Goal: Check status: Check status

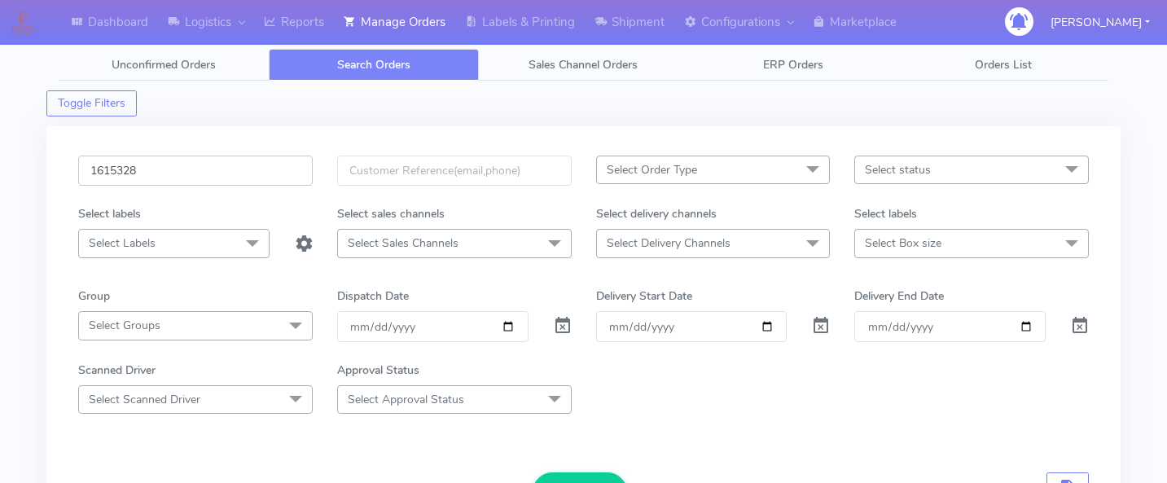
click at [229, 160] on input "1615328" at bounding box center [195, 170] width 234 height 30
paste input "1615376"
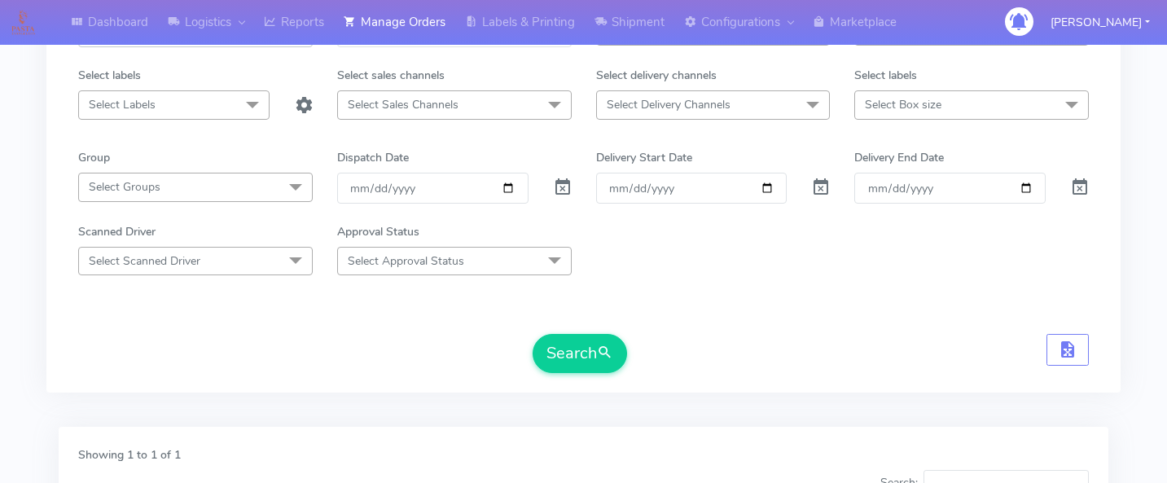
scroll to position [147, 0]
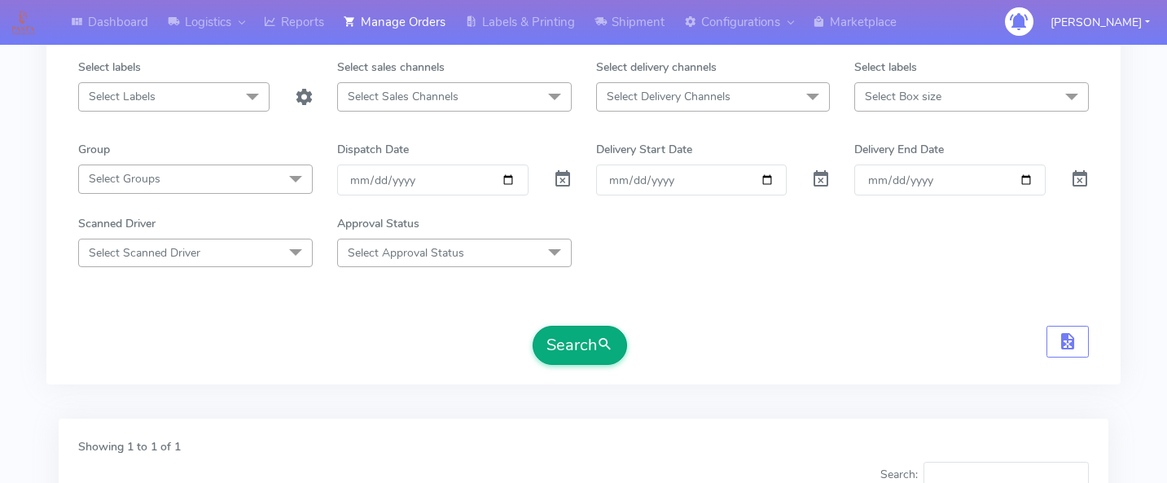
type input "1615376"
click at [588, 344] on button "Search" at bounding box center [579, 345] width 94 height 39
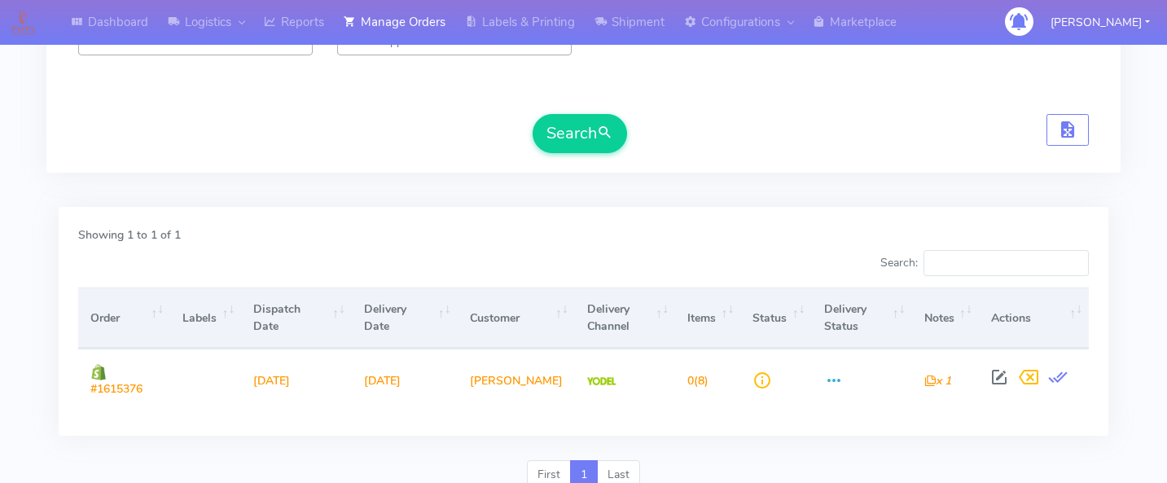
scroll to position [0, 0]
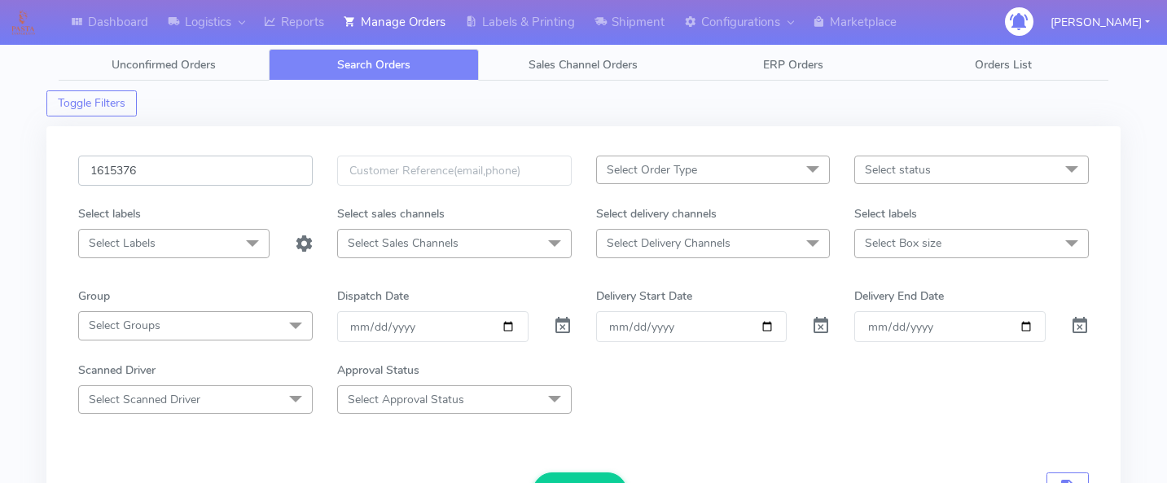
click at [170, 169] on input "1615376" at bounding box center [195, 170] width 234 height 30
paste input "1614771"
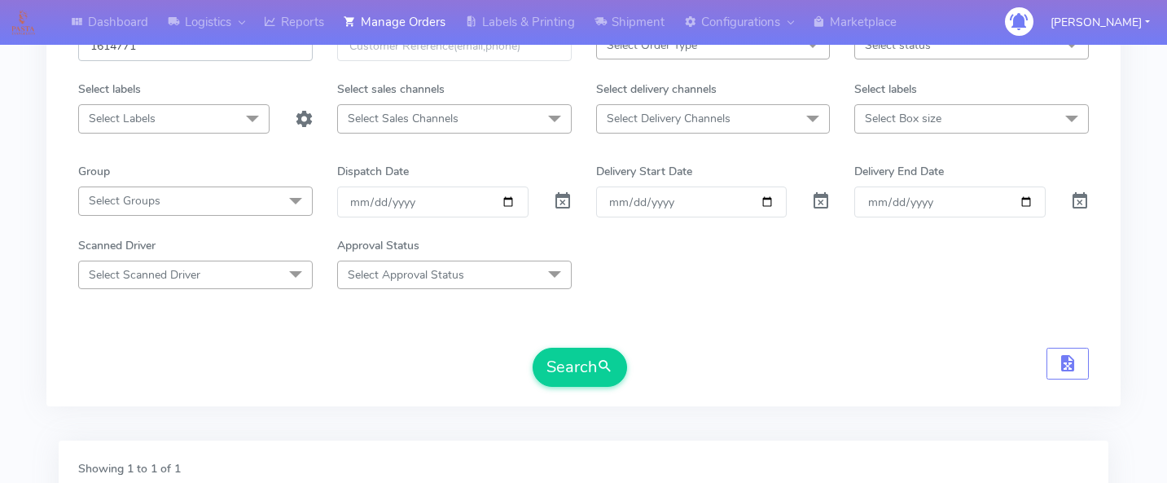
scroll to position [146, 0]
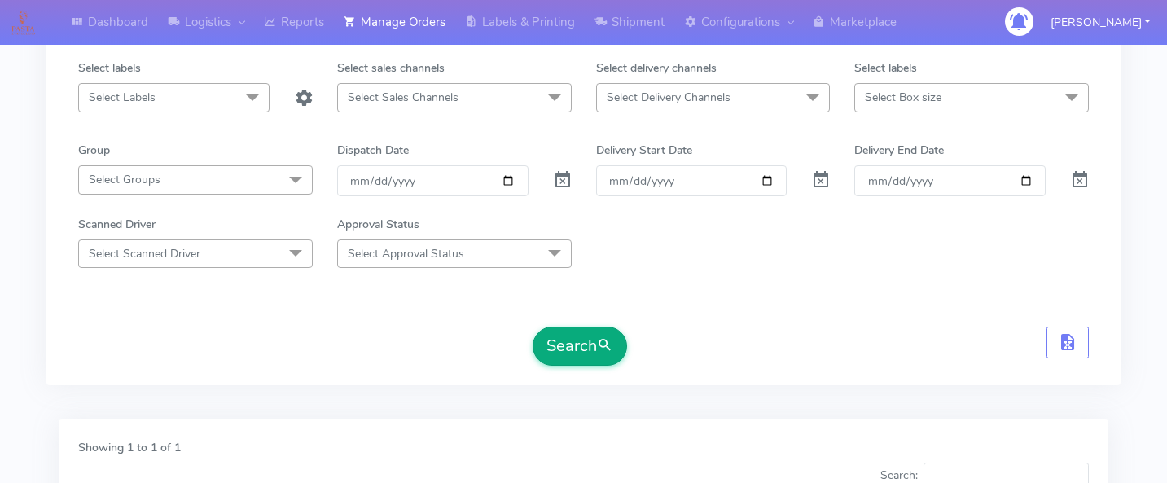
type input "1614771"
click at [583, 357] on button "Search" at bounding box center [579, 345] width 94 height 39
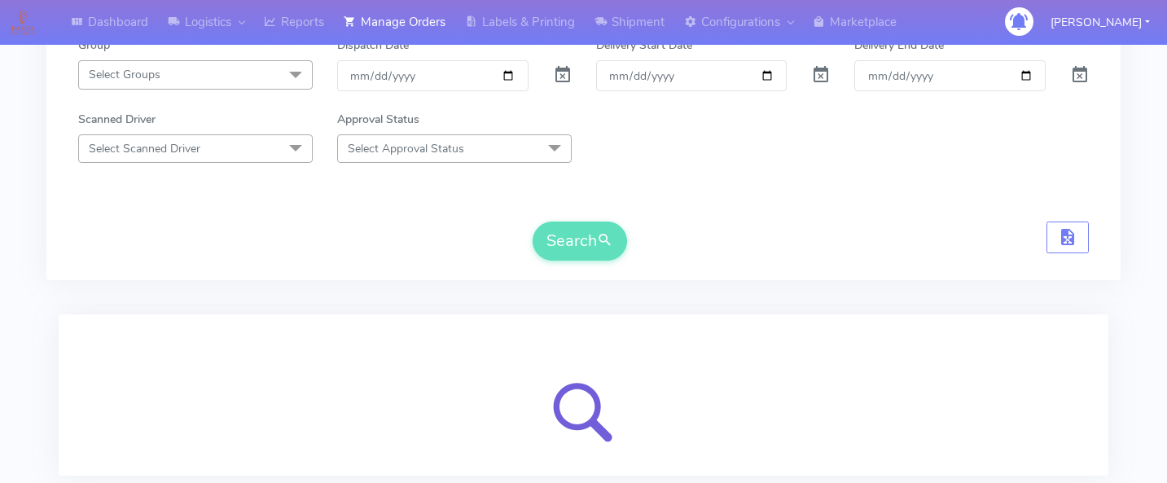
scroll to position [358, 0]
